Goal: Use online tool/utility: Utilize a website feature to perform a specific function

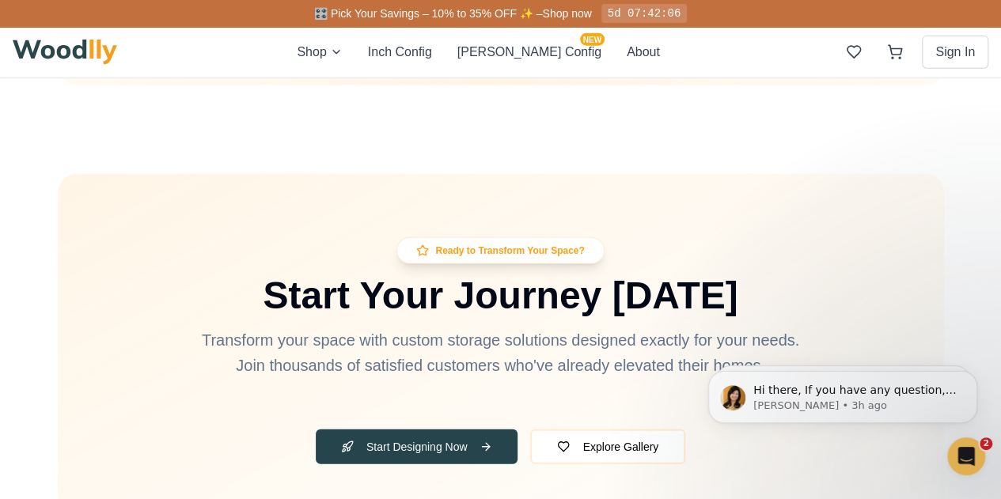
scroll to position [4932, 0]
click at [520, 48] on button "[PERSON_NAME] Config NEW" at bounding box center [529, 52] width 144 height 19
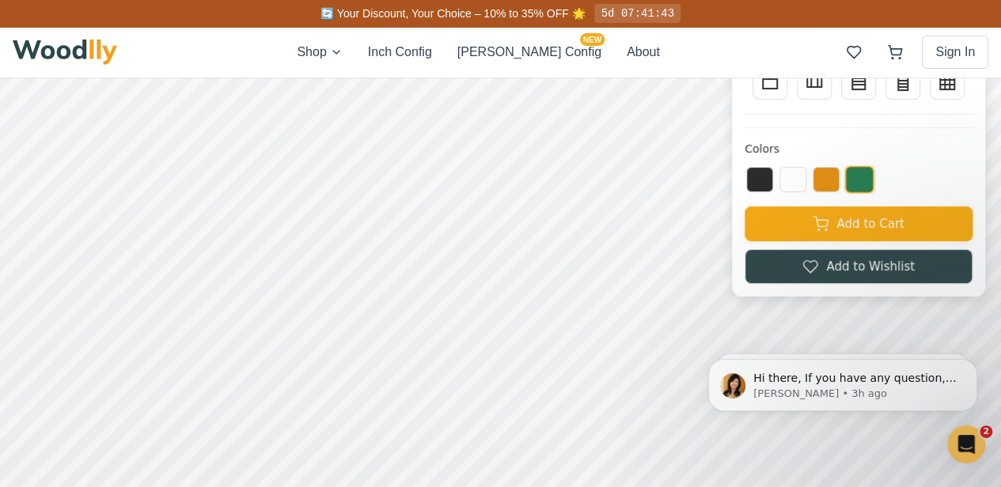
scroll to position [79, 0]
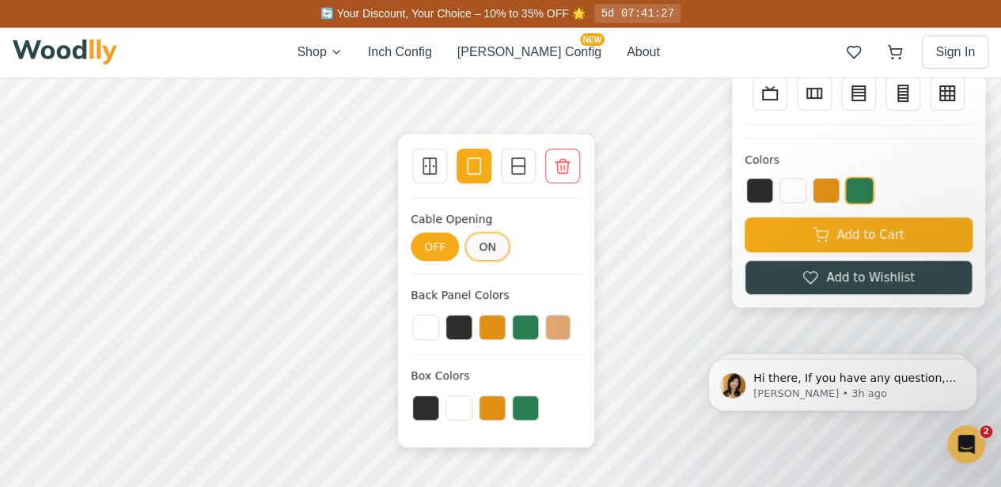
click at [486, 244] on button "ON" at bounding box center [487, 247] width 44 height 28
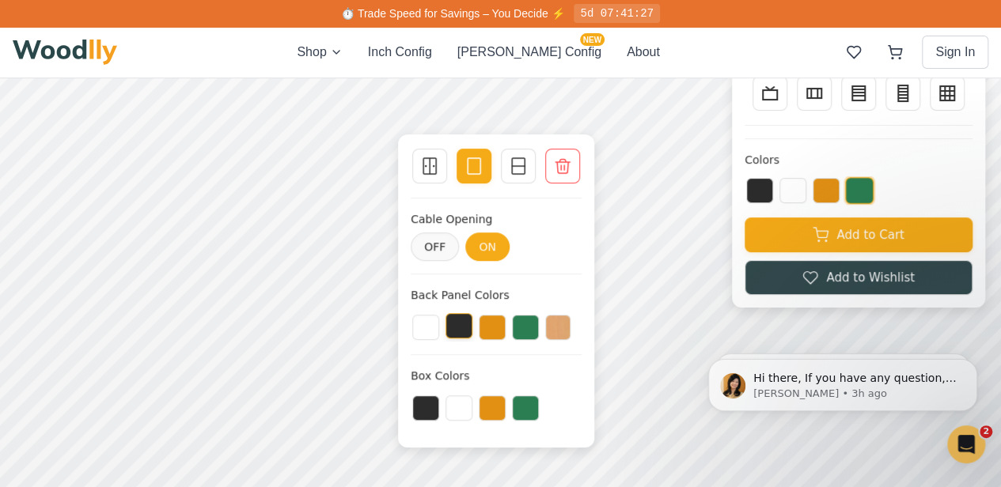
click at [453, 322] on button at bounding box center [458, 325] width 27 height 25
click at [426, 326] on button at bounding box center [425, 325] width 27 height 25
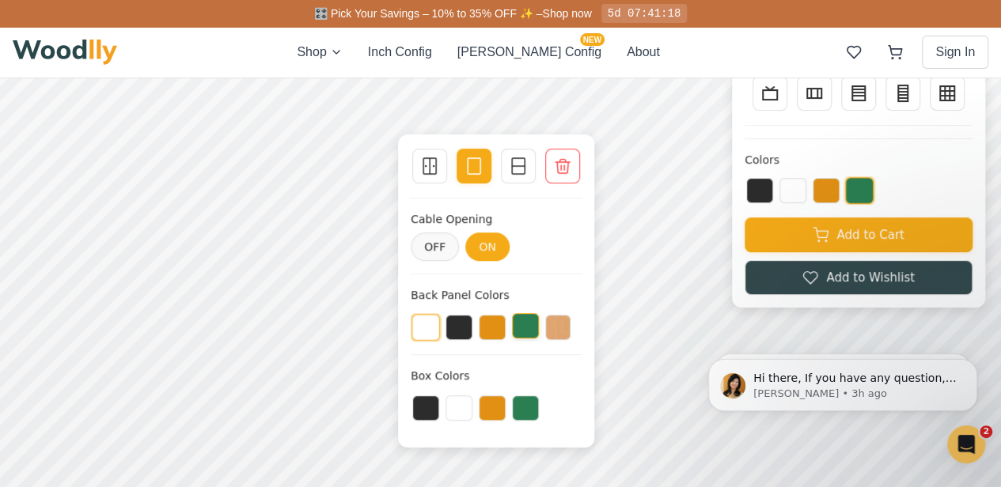
click at [512, 324] on button at bounding box center [525, 325] width 27 height 25
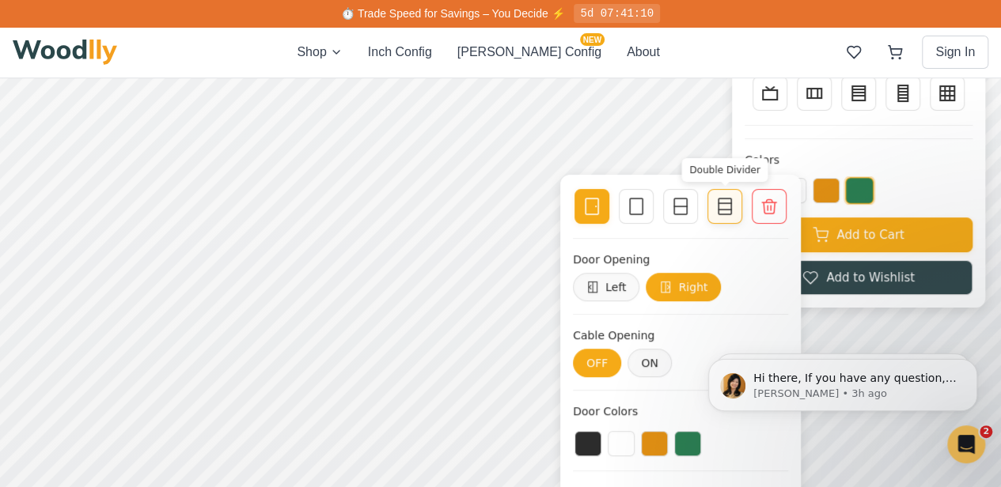
click at [721, 203] on line at bounding box center [724, 203] width 13 height 0
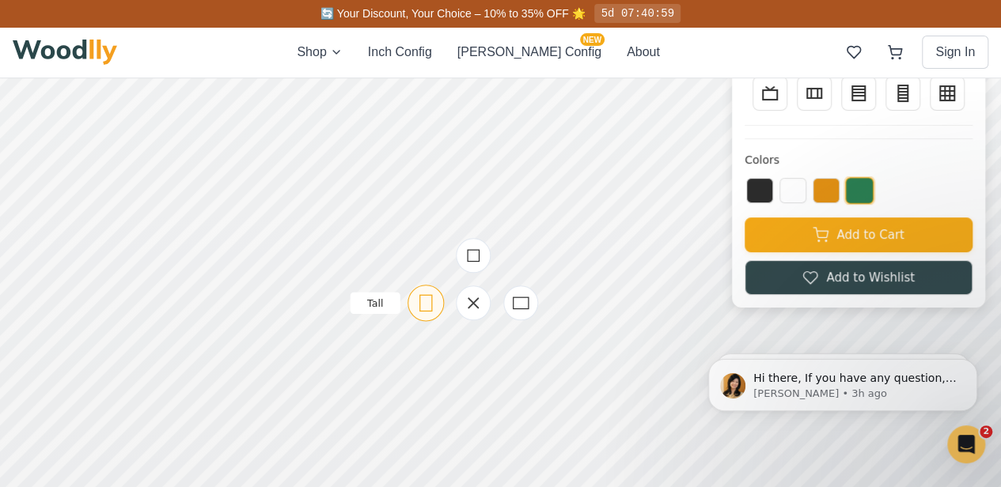
click at [425, 304] on icon at bounding box center [426, 303] width 20 height 20
click at [401, 377] on icon at bounding box center [408, 374] width 20 height 20
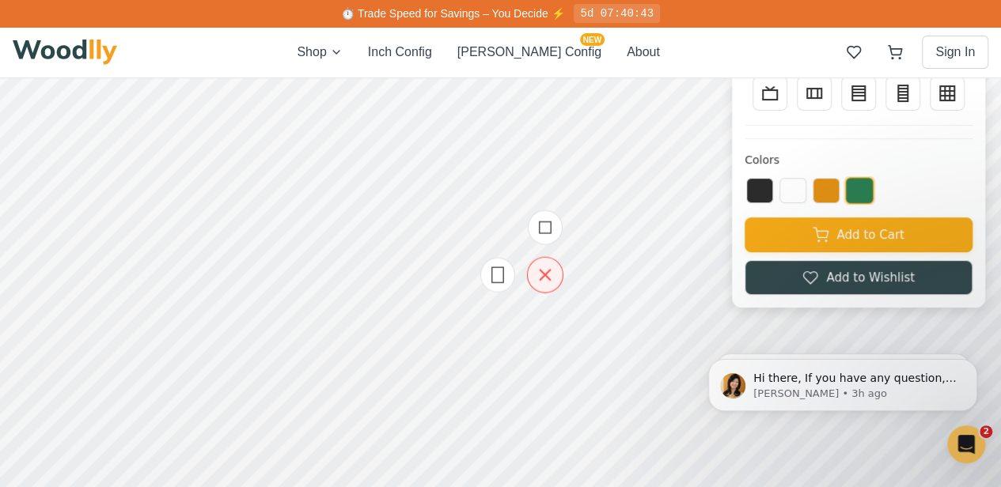
click at [546, 278] on icon at bounding box center [544, 275] width 10 height 10
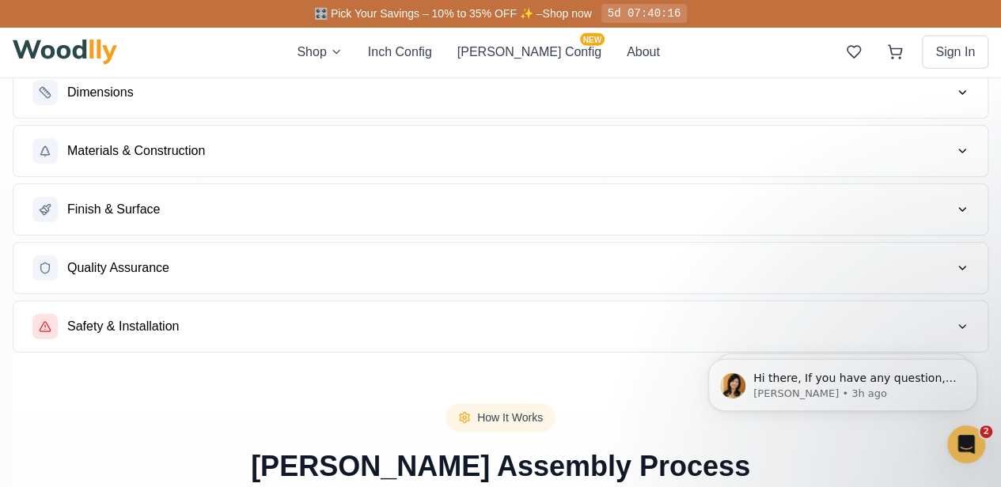
scroll to position [2531, 0]
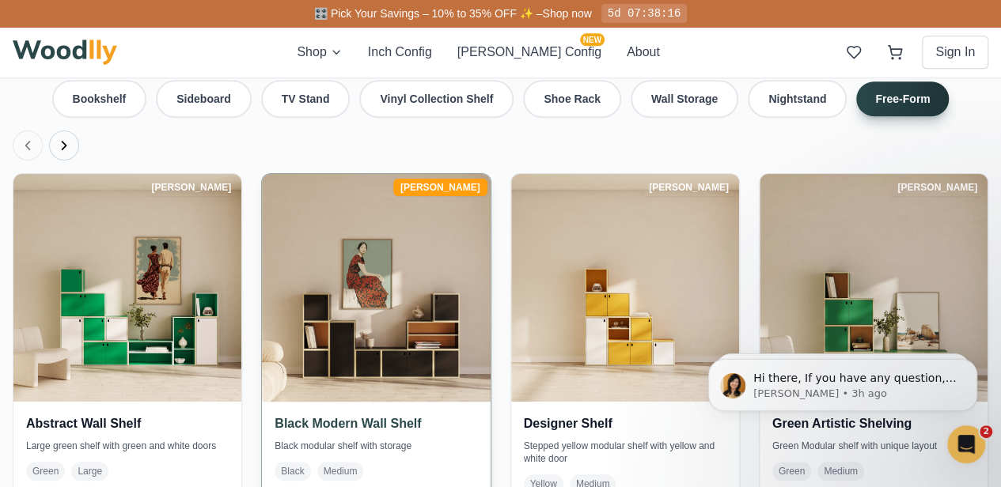
scroll to position [3541, 0]
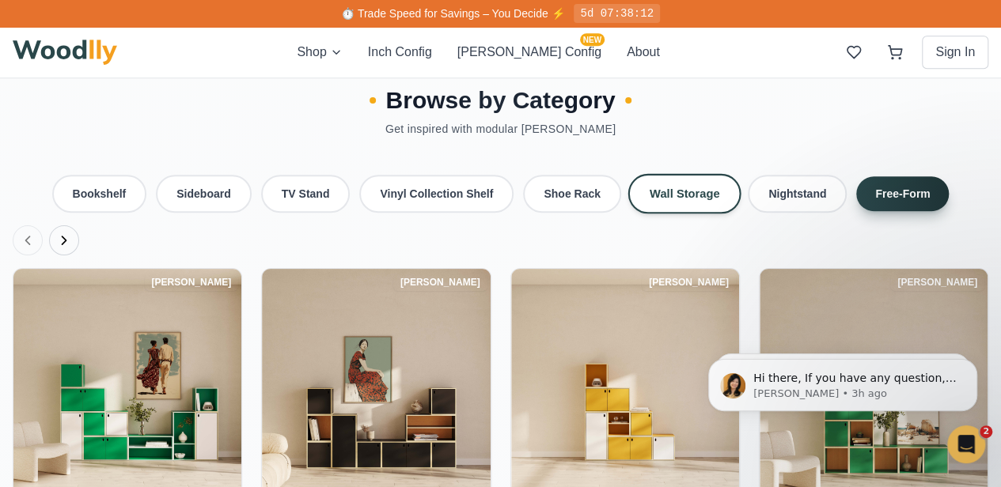
click at [679, 174] on button "Wall Storage" at bounding box center [683, 194] width 113 height 40
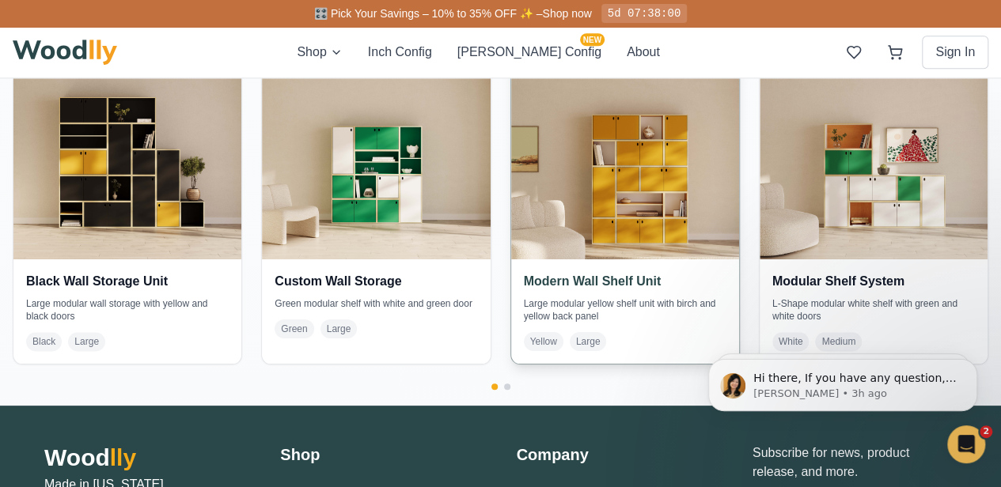
scroll to position [3699, 0]
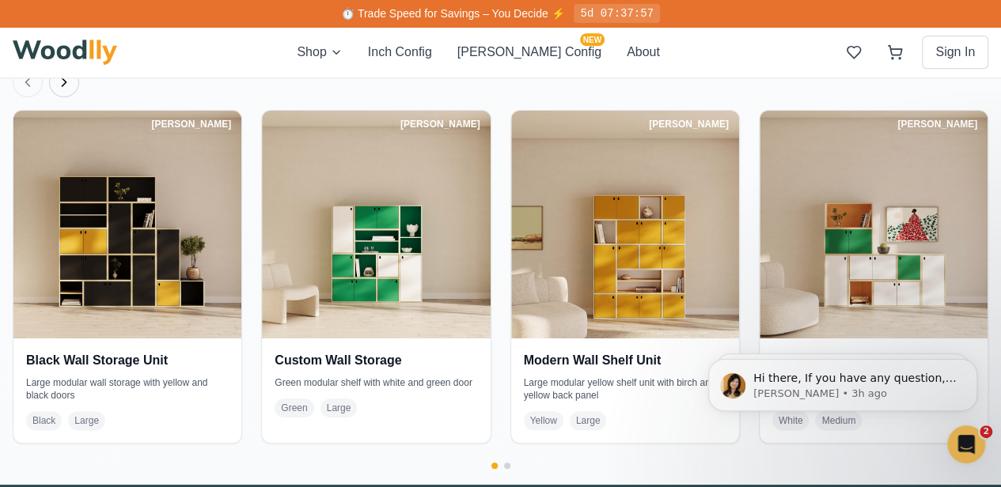
click at [267, 47] on div "Shop Inch Config [PERSON_NAME] Config NEW About Sign In" at bounding box center [500, 52] width 975 height 51
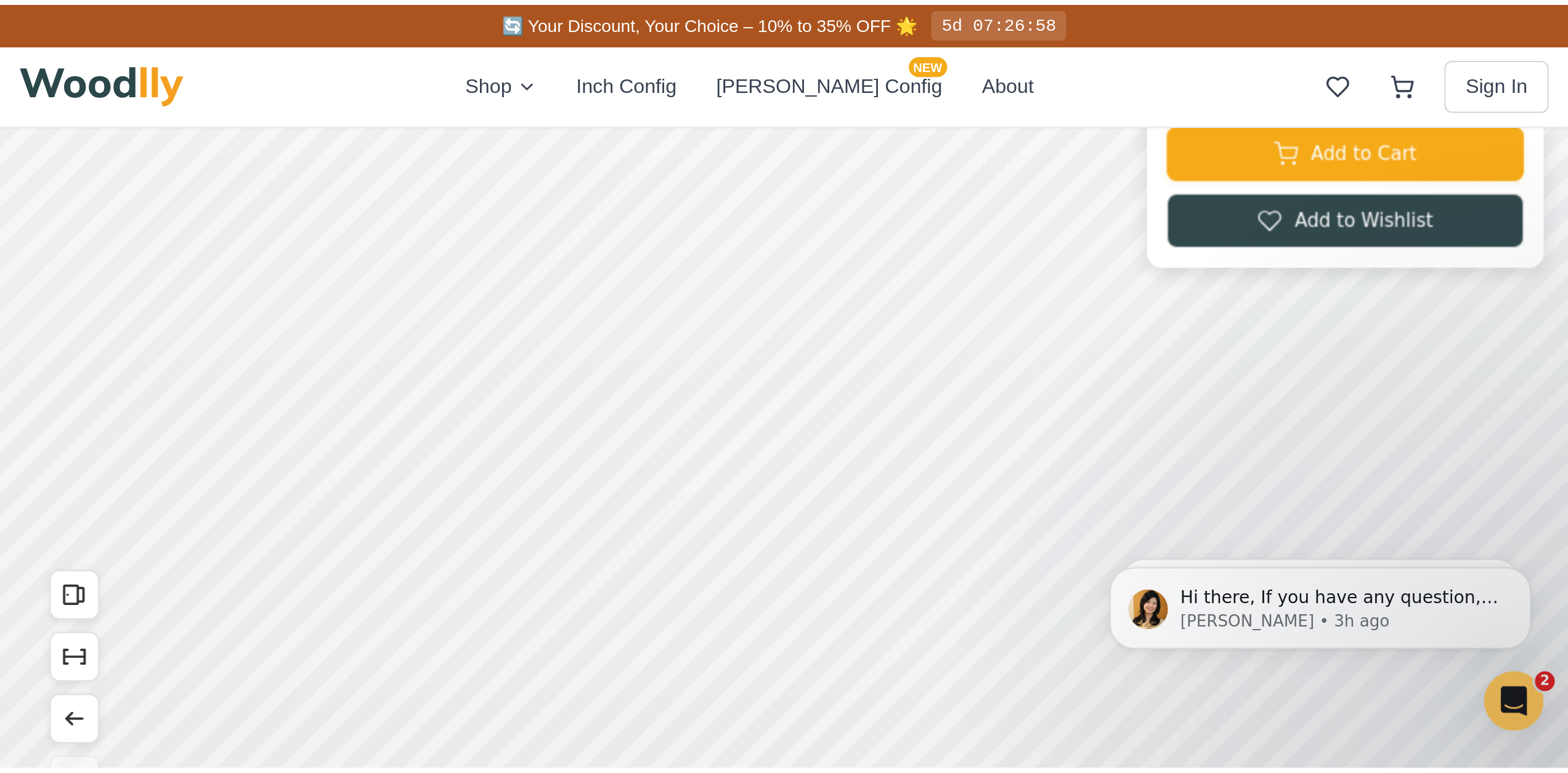
scroll to position [47, 0]
